Goal: Use online tool/utility: Utilize a website feature to perform a specific function

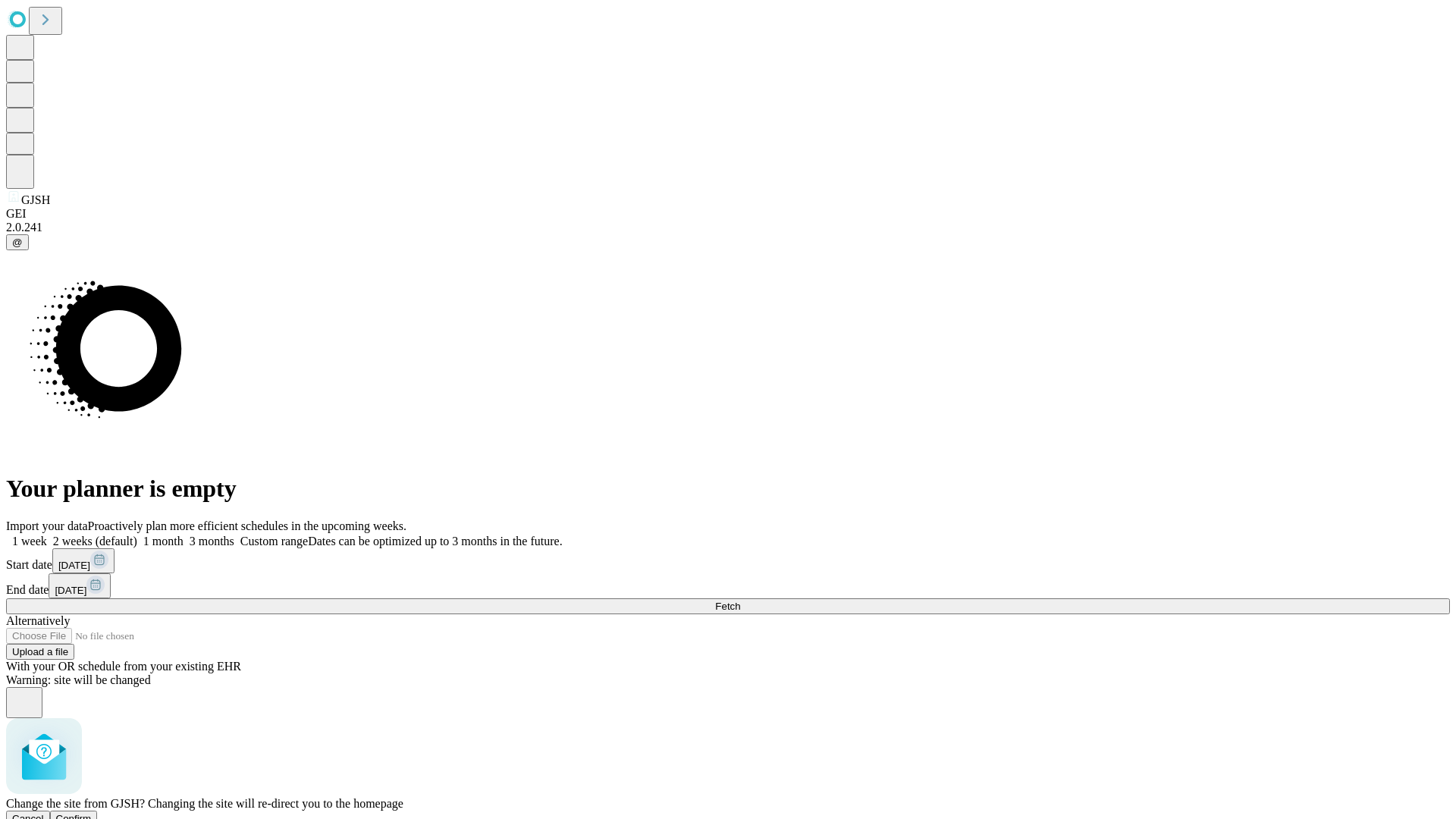
click at [92, 813] on span "Confirm" at bounding box center [73, 819] width 36 height 11
click at [138, 535] on label "2 weeks (default)" at bounding box center [92, 541] width 90 height 13
click at [740, 601] on span "Fetch" at bounding box center [727, 606] width 25 height 11
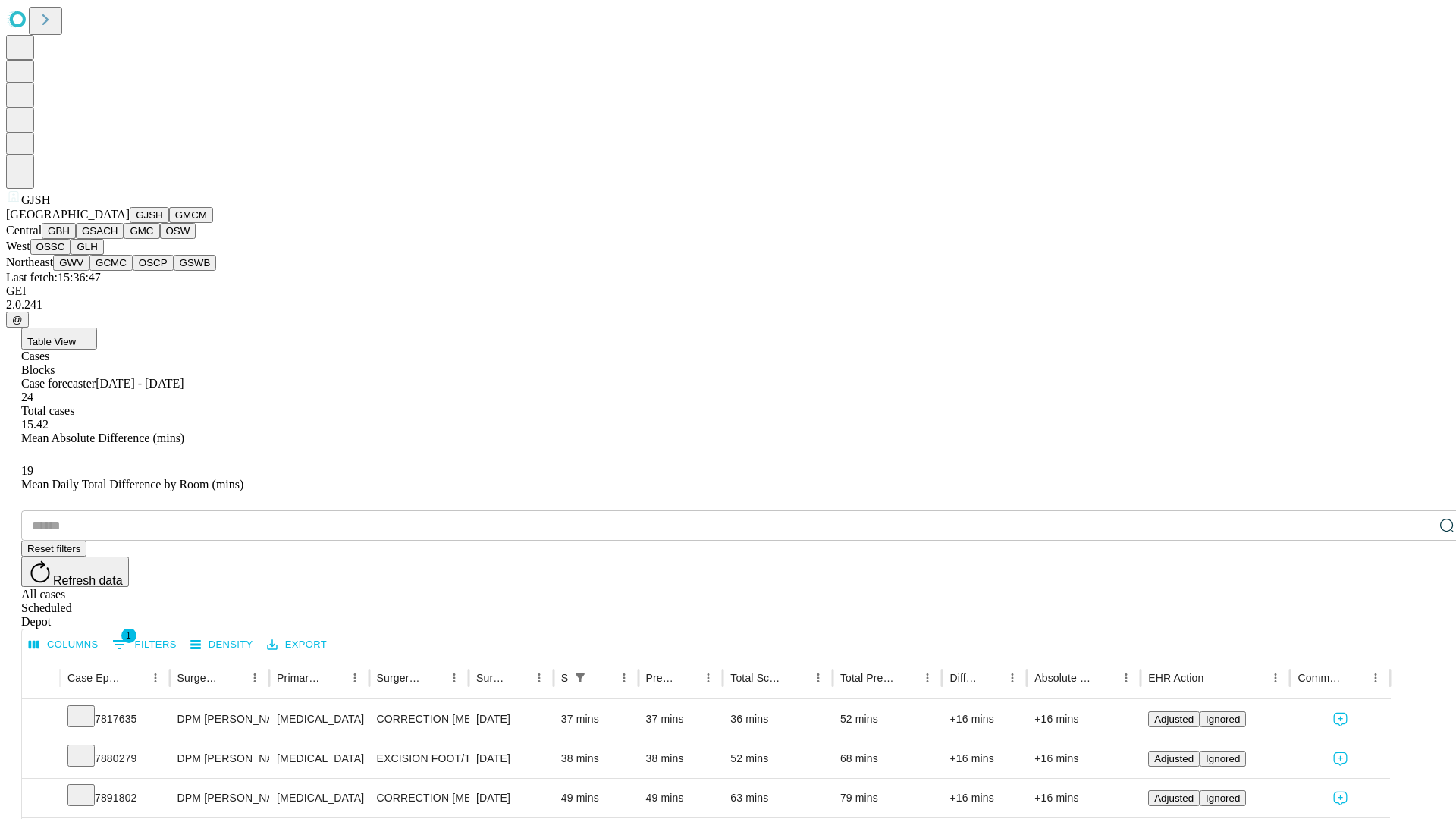
click at [169, 223] on button "GMCM" at bounding box center [191, 215] width 44 height 16
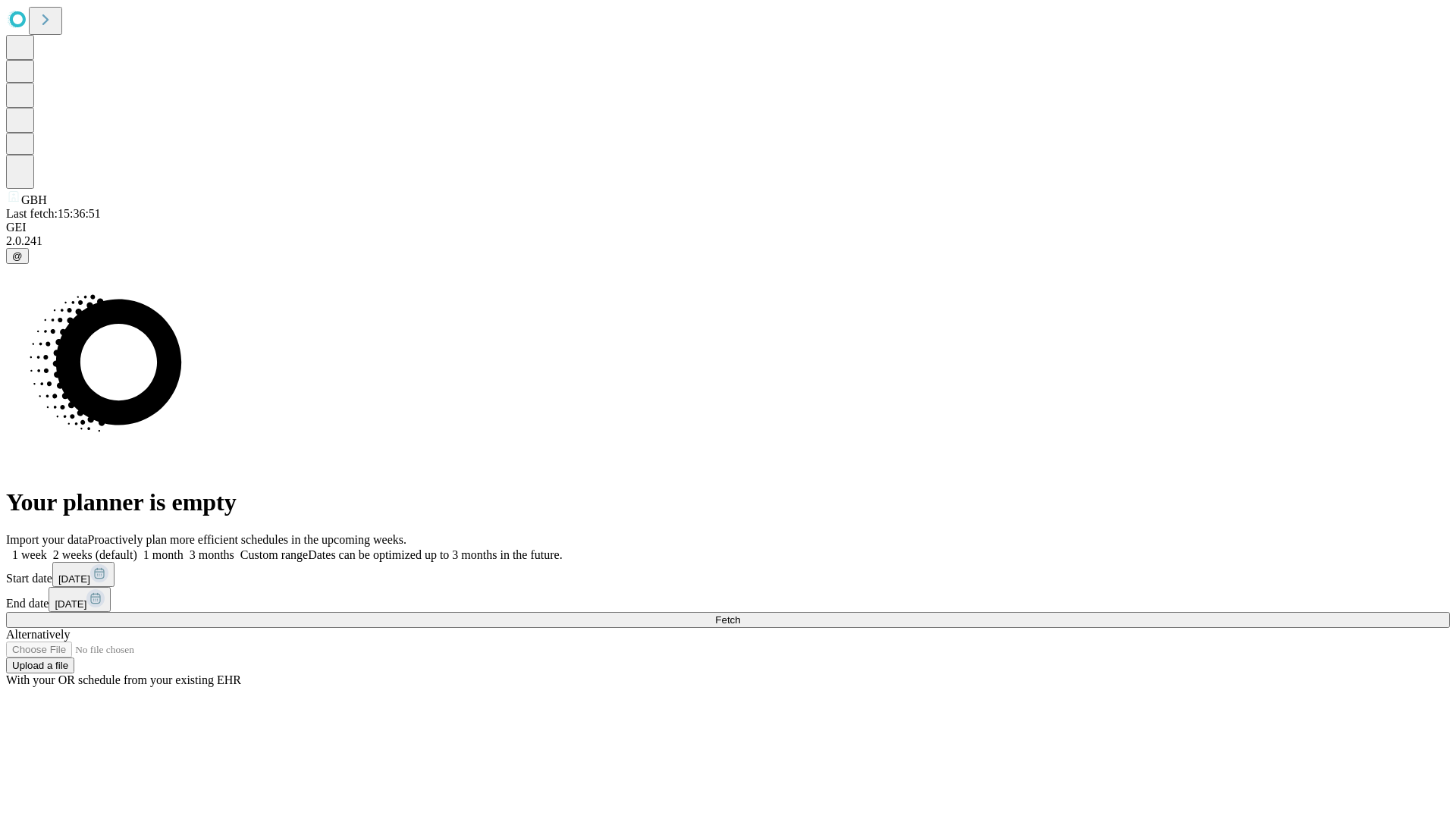
click at [138, 548] on label "2 weeks (default)" at bounding box center [92, 555] width 90 height 13
click at [740, 614] on span "Fetch" at bounding box center [727, 620] width 25 height 11
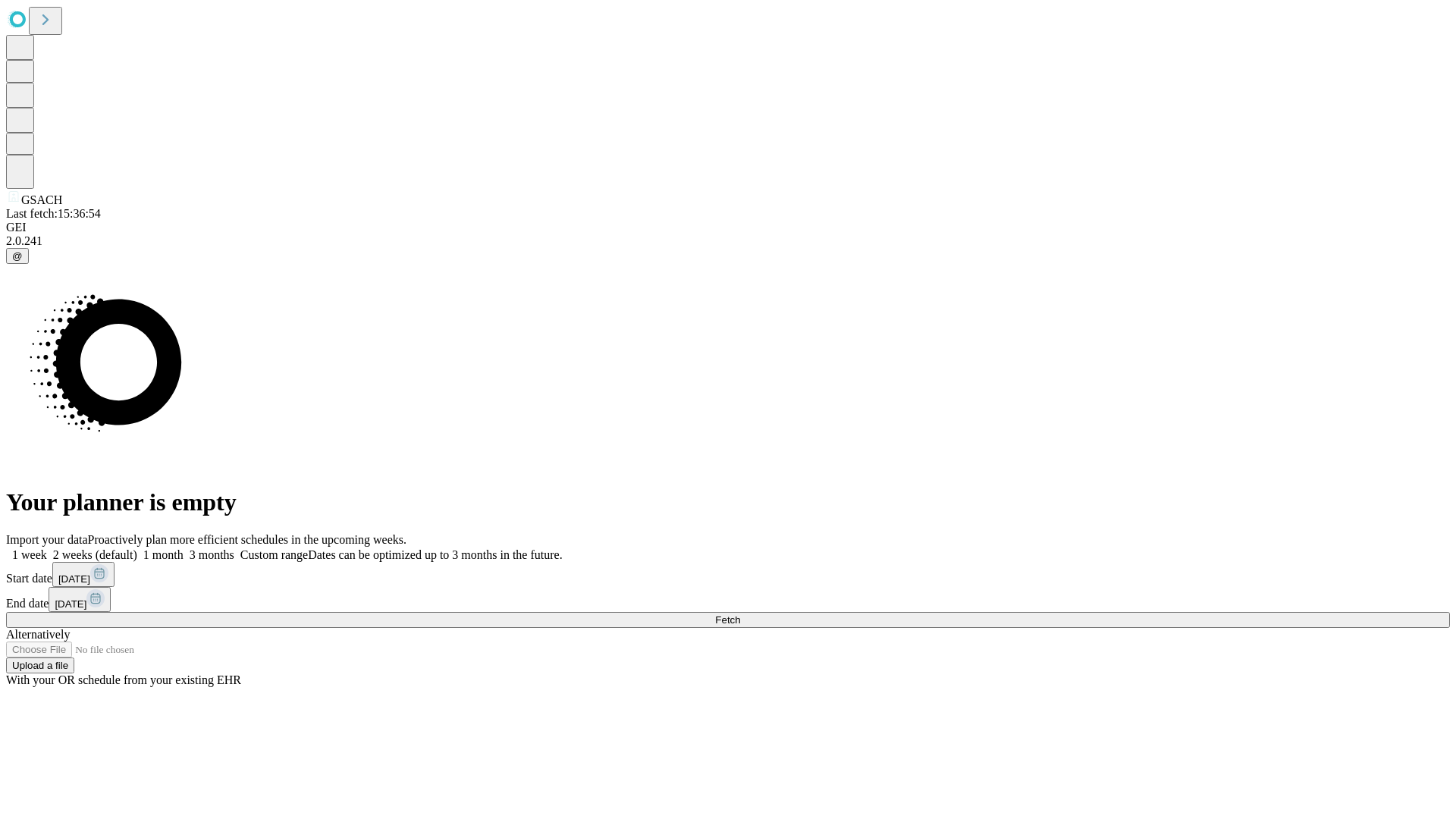
click at [740, 614] on span "Fetch" at bounding box center [727, 620] width 25 height 11
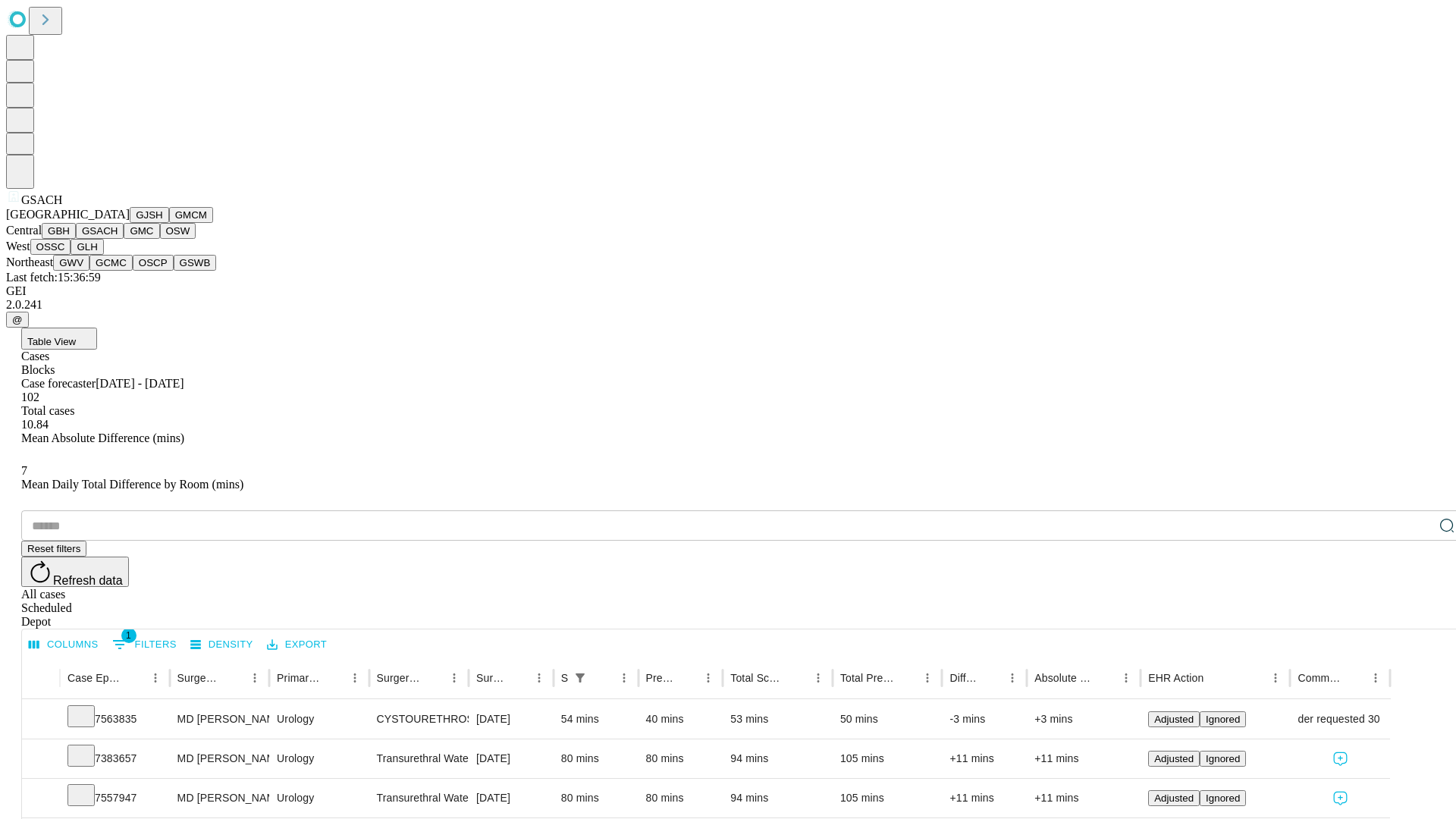
click at [124, 239] on button "GMC" at bounding box center [141, 230] width 36 height 16
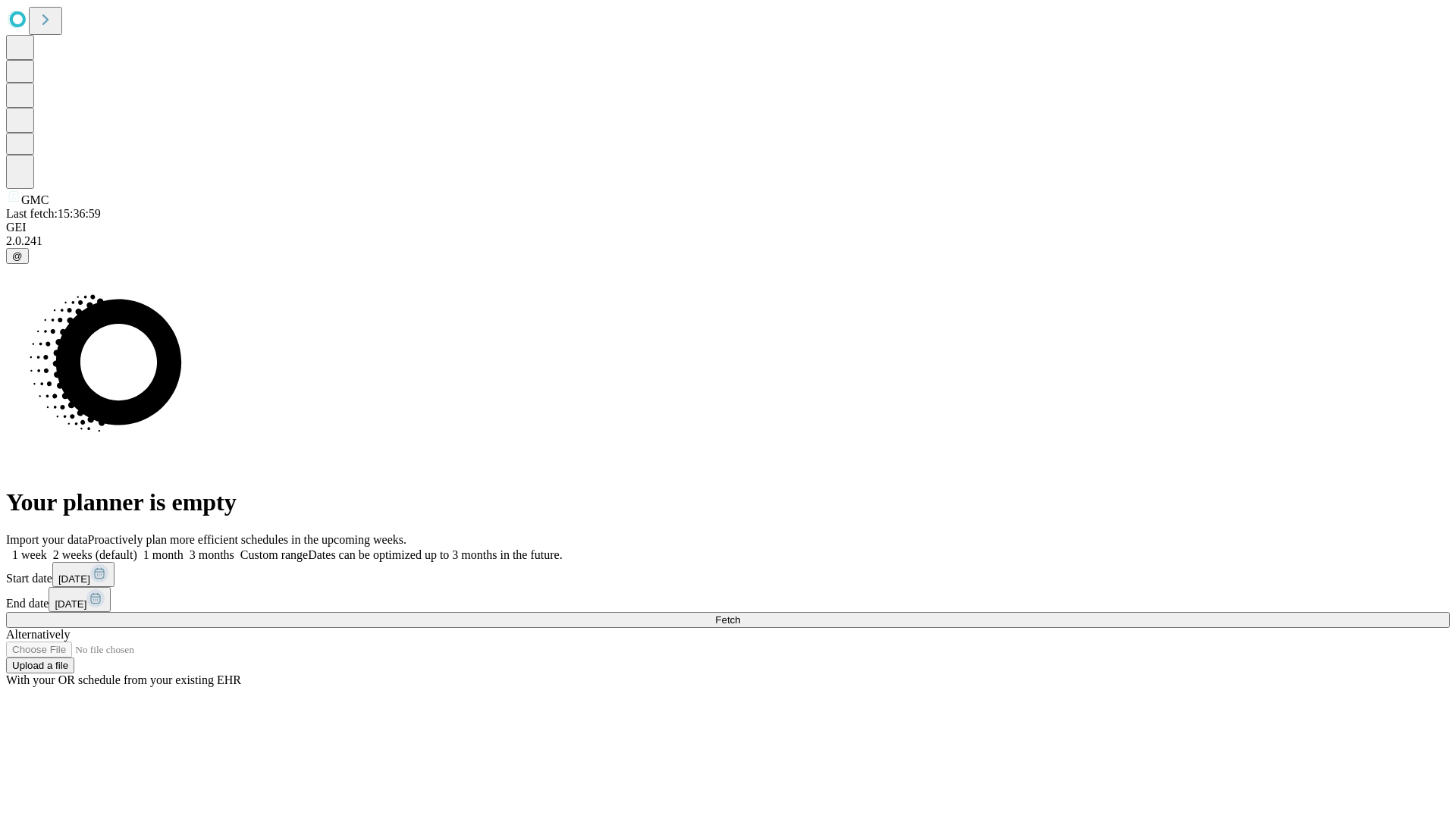
click at [138, 548] on label "2 weeks (default)" at bounding box center [92, 555] width 90 height 13
click at [740, 614] on span "Fetch" at bounding box center [727, 620] width 25 height 11
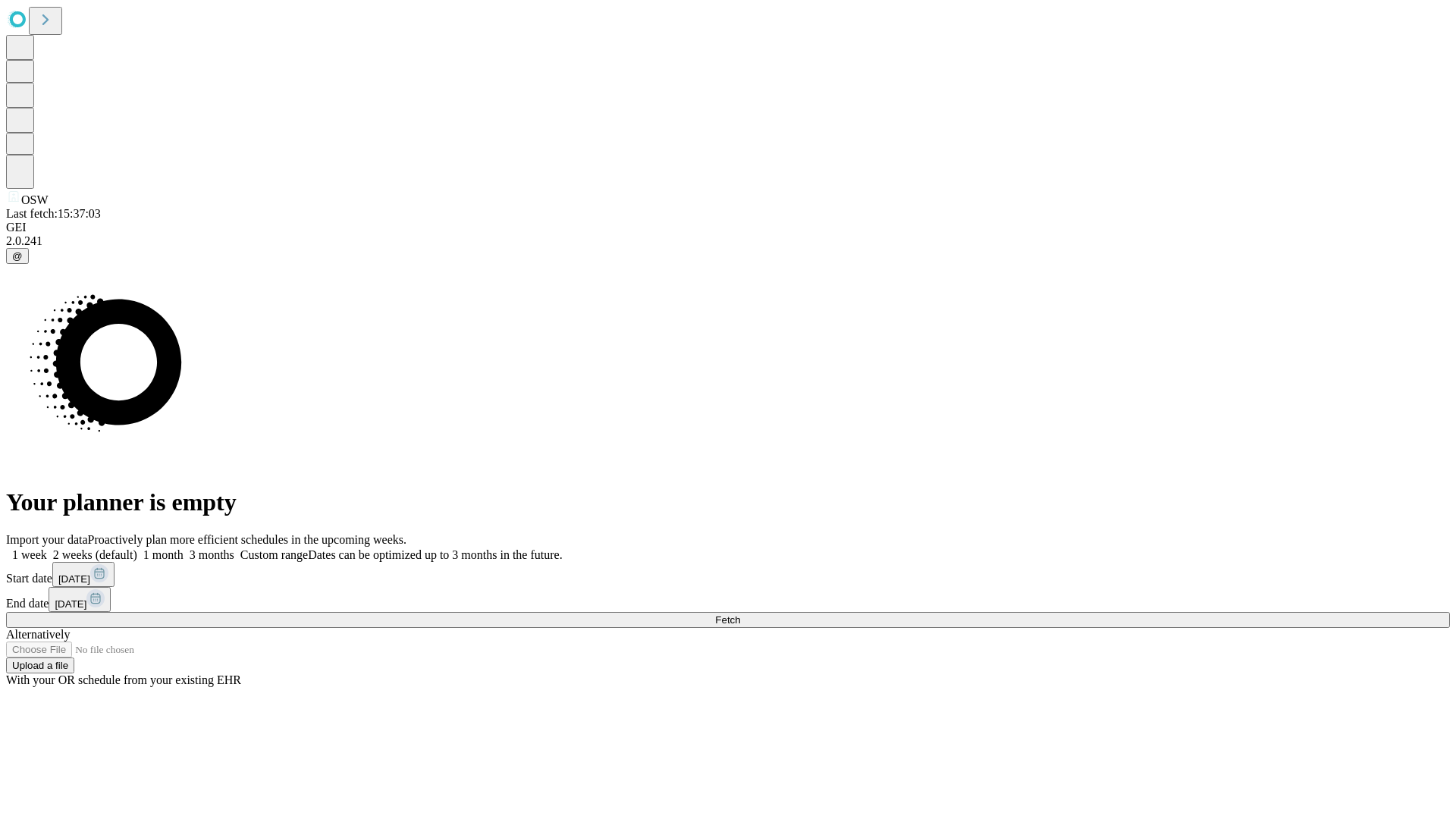
click at [138, 548] on label "2 weeks (default)" at bounding box center [92, 555] width 90 height 13
click at [740, 614] on span "Fetch" at bounding box center [727, 620] width 25 height 11
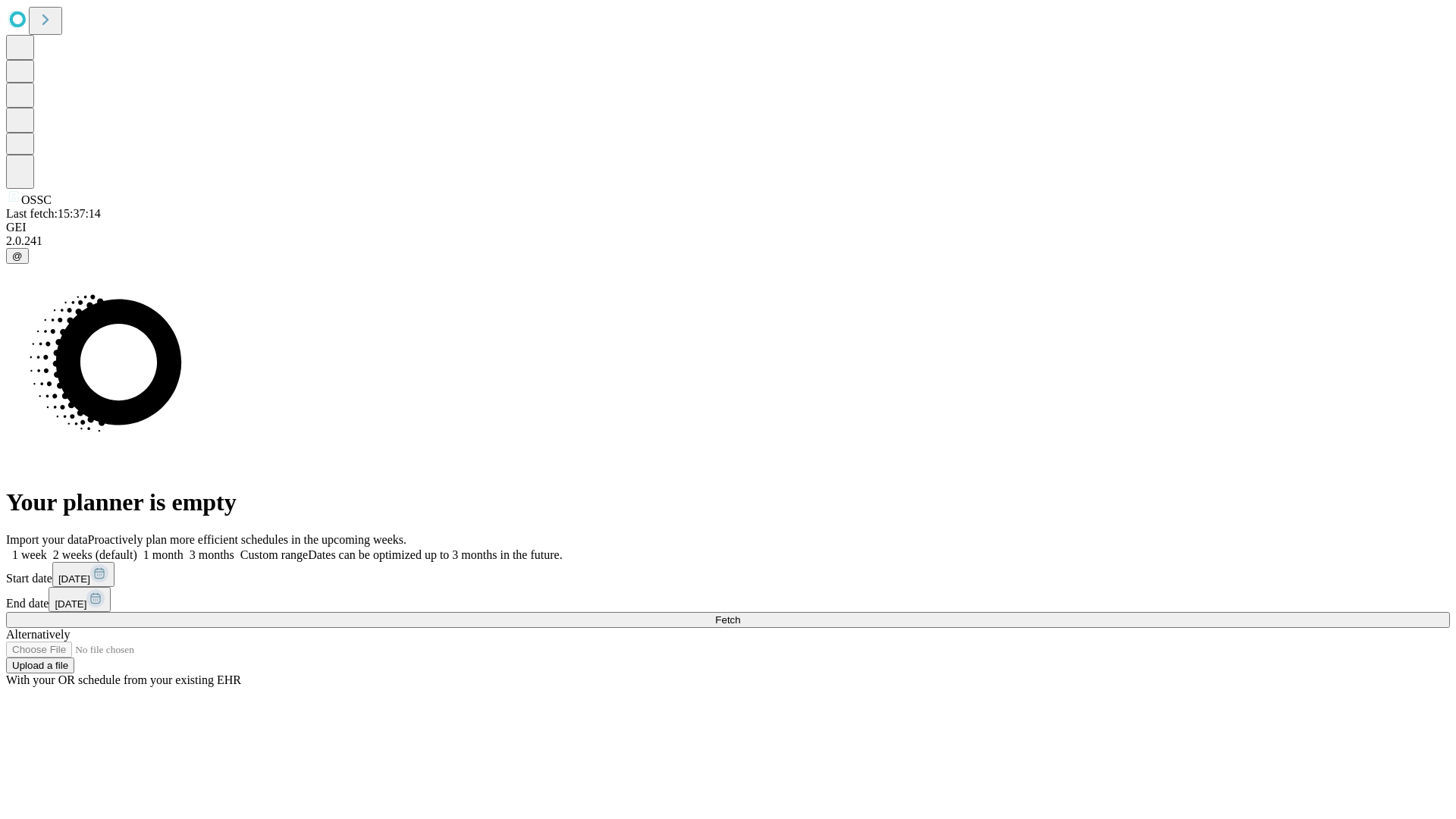
click at [138, 548] on label "2 weeks (default)" at bounding box center [92, 555] width 90 height 13
click at [740, 614] on span "Fetch" at bounding box center [727, 620] width 25 height 11
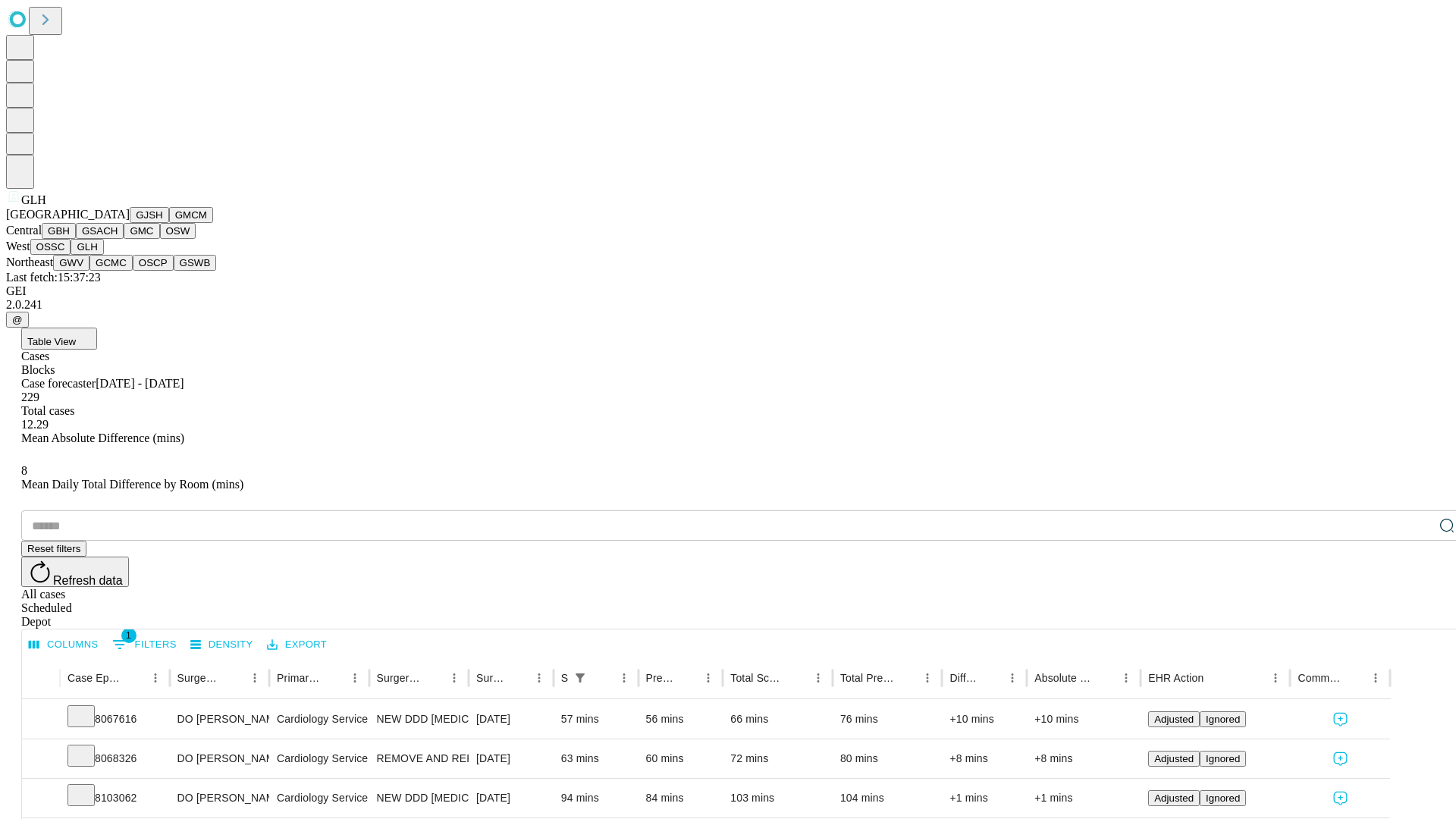
click at [90, 271] on button "GWV" at bounding box center [72, 262] width 37 height 16
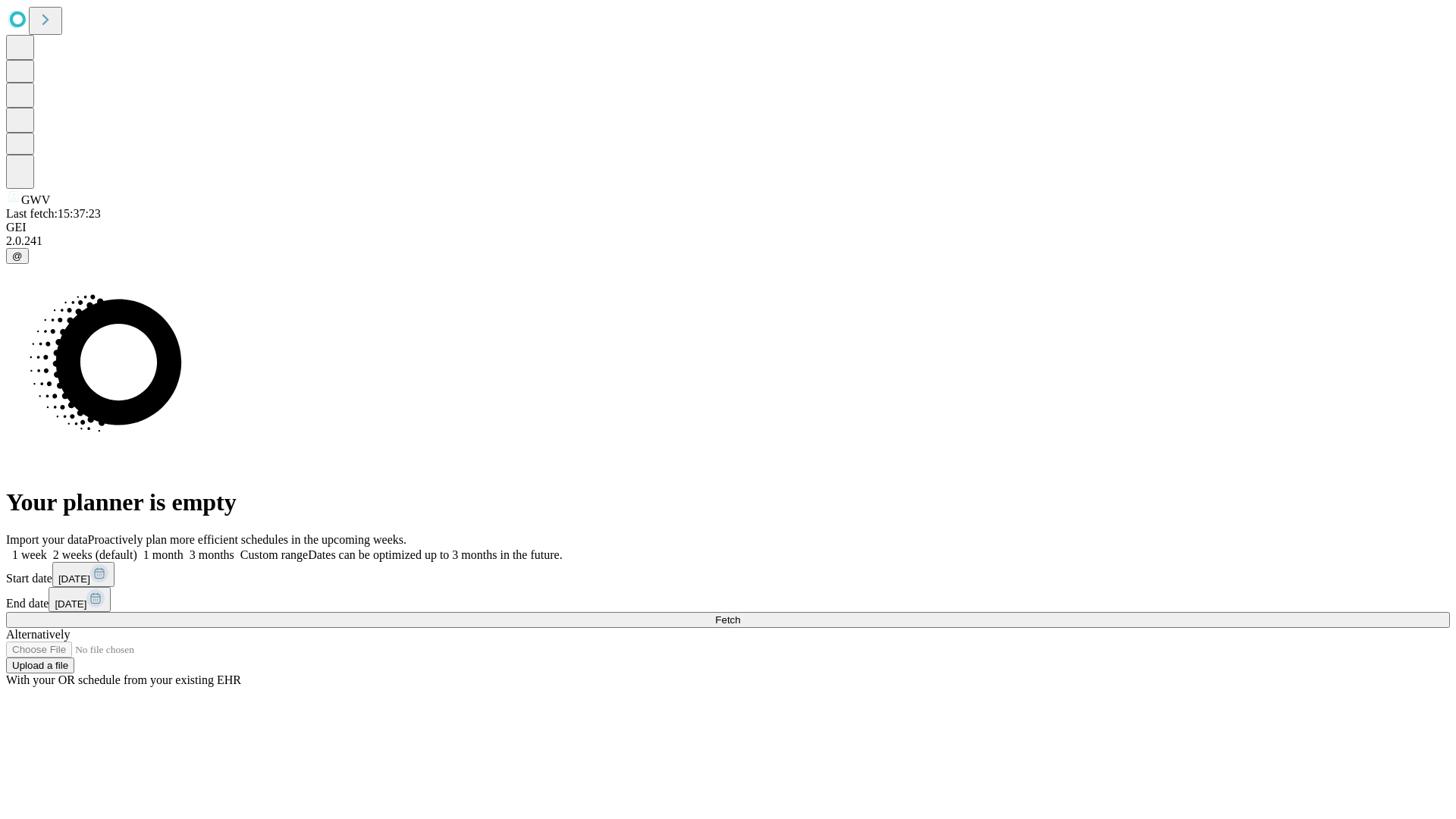
click at [138, 548] on label "2 weeks (default)" at bounding box center [92, 555] width 90 height 13
click at [740, 614] on span "Fetch" at bounding box center [727, 620] width 25 height 11
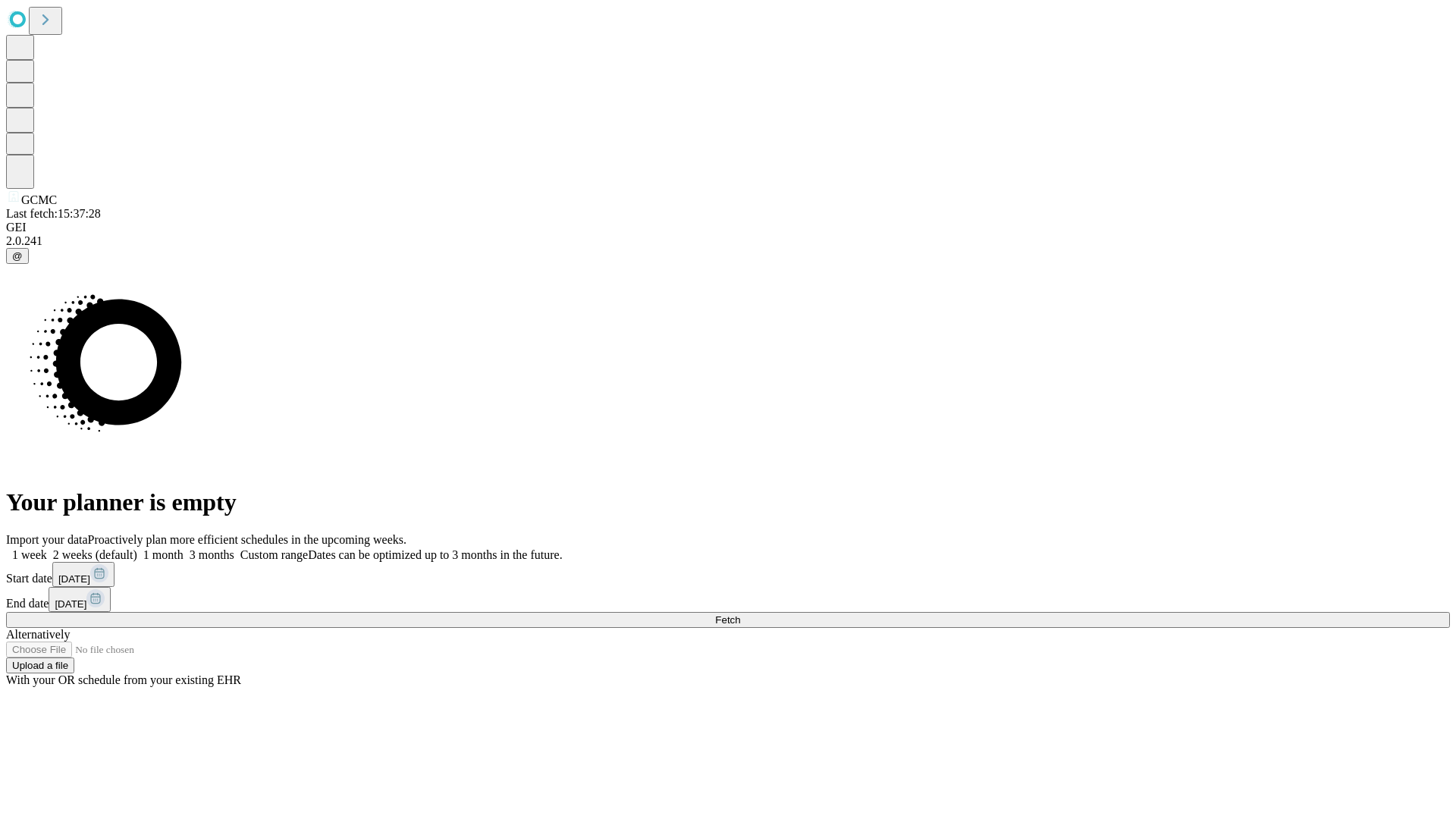
click at [138, 548] on label "2 weeks (default)" at bounding box center [92, 555] width 90 height 13
click at [740, 614] on span "Fetch" at bounding box center [727, 620] width 25 height 11
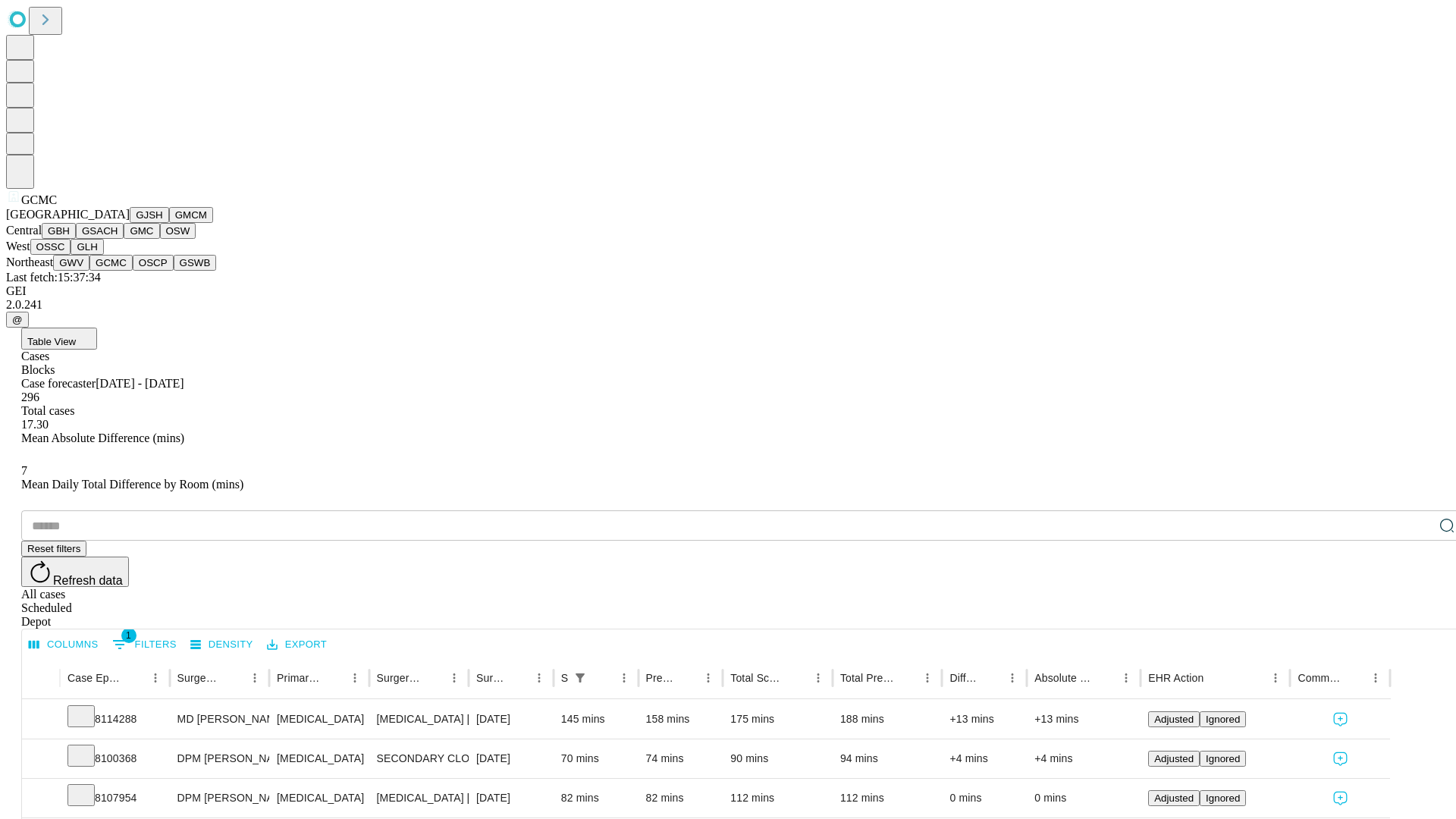
click at [133, 271] on button "OSCP" at bounding box center [153, 262] width 41 height 16
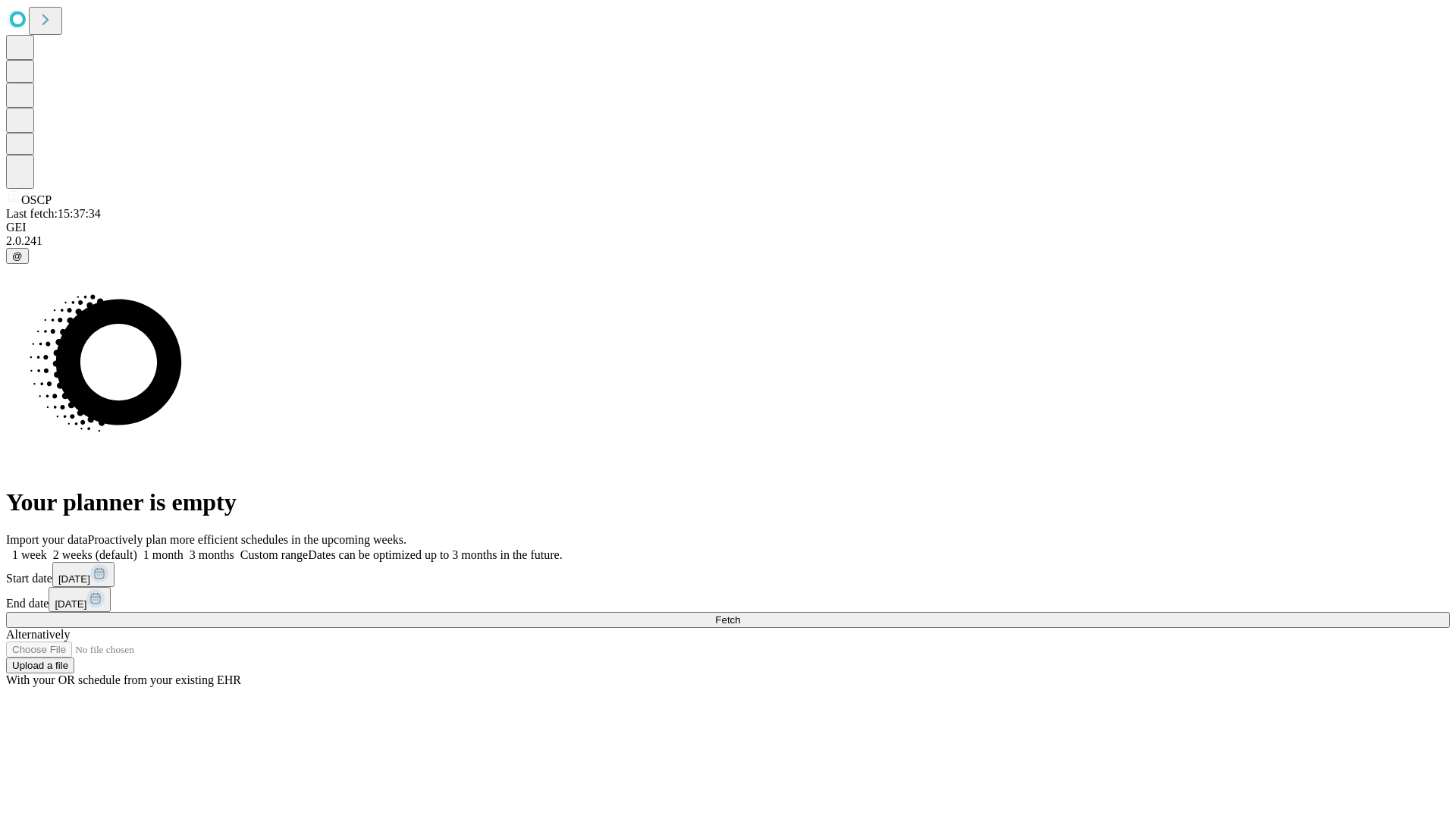
click at [138, 548] on label "2 weeks (default)" at bounding box center [92, 555] width 90 height 13
click at [740, 614] on span "Fetch" at bounding box center [727, 620] width 25 height 11
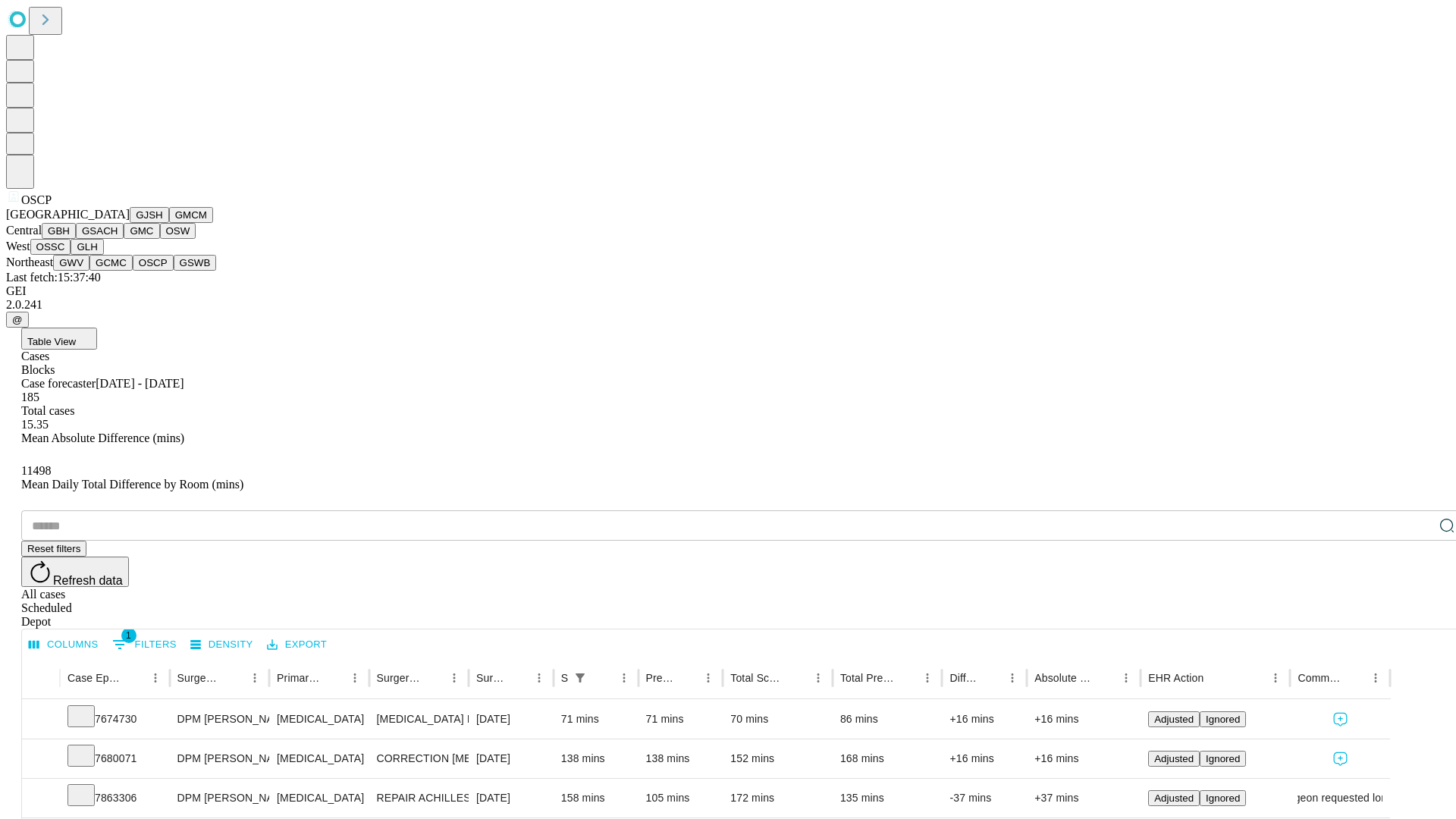
click at [173, 271] on button "GSWB" at bounding box center [194, 262] width 43 height 16
